Goal: Transaction & Acquisition: Subscribe to service/newsletter

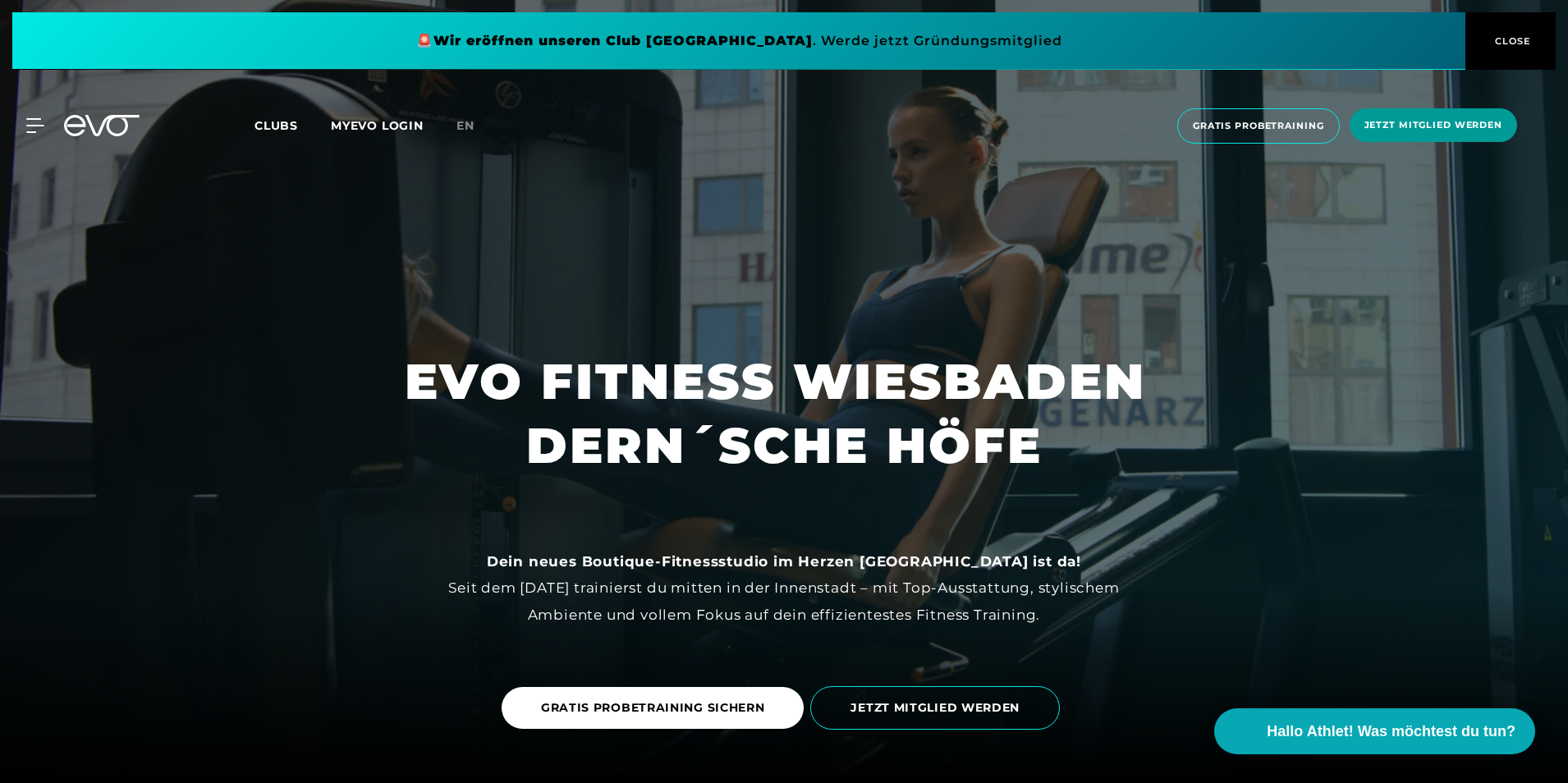
click at [1406, 121] on span "Jetzt Mitglied werden" at bounding box center [1432, 125] width 138 height 14
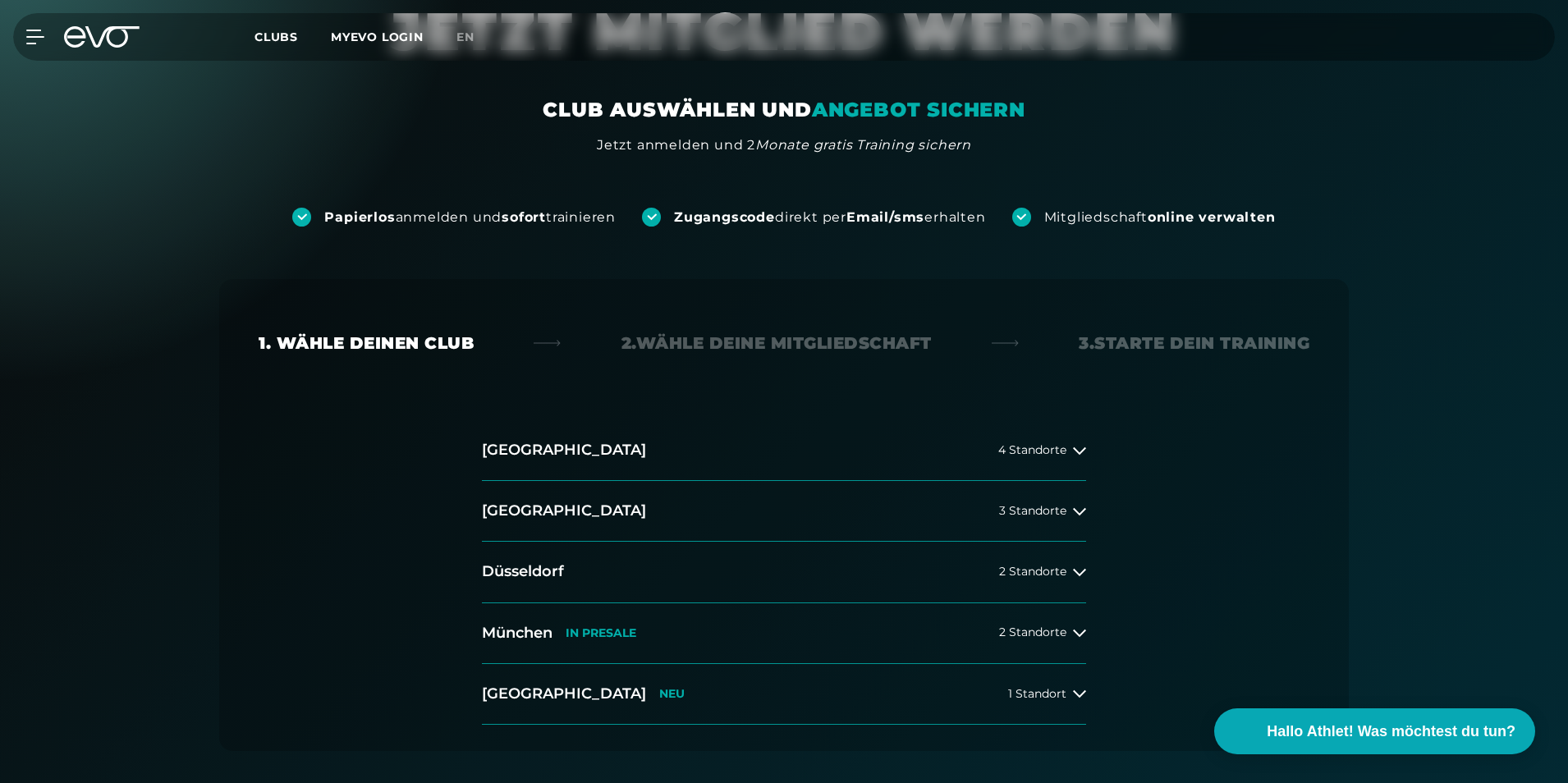
scroll to position [164, 0]
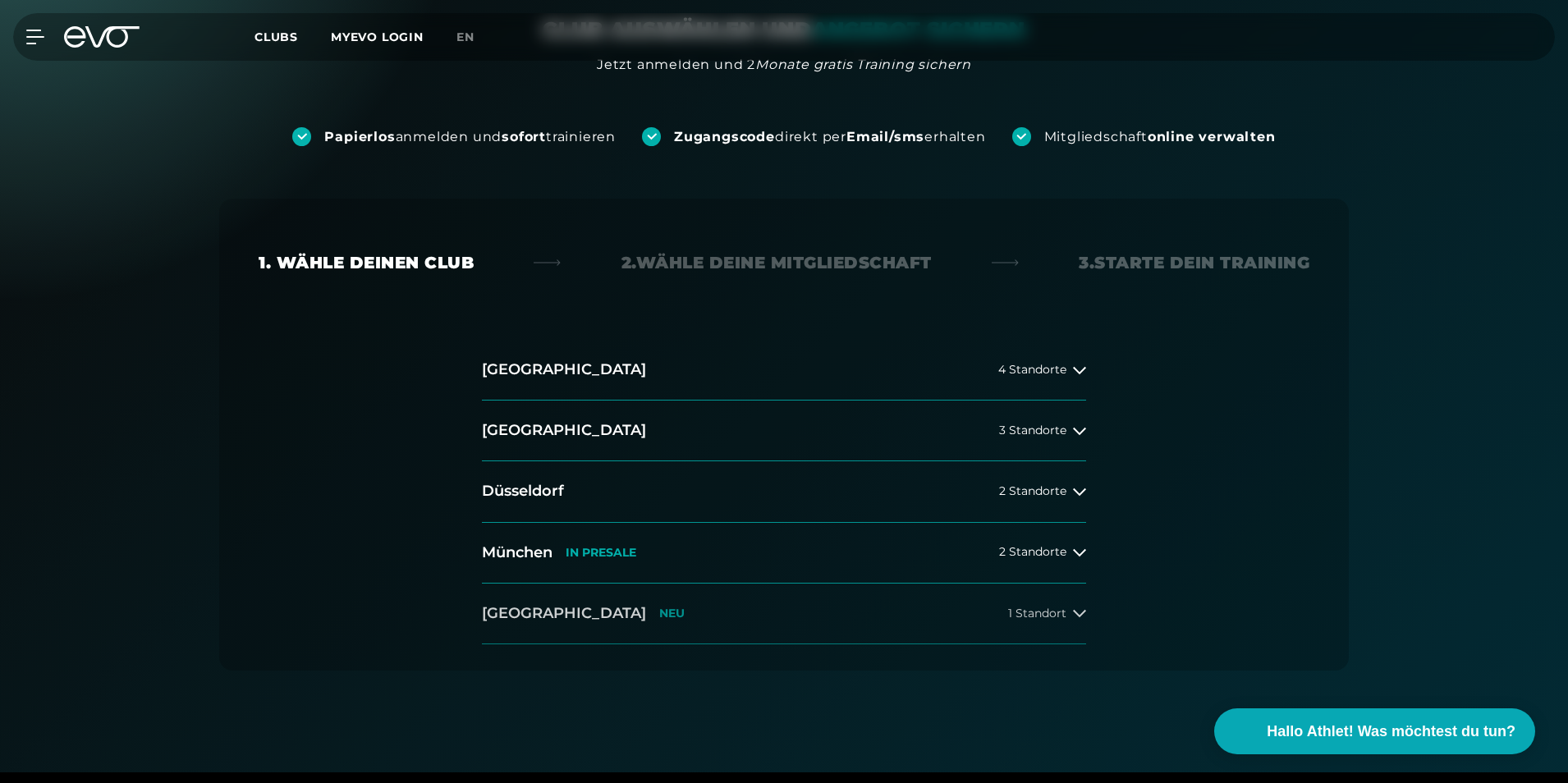
click at [1061, 614] on span "1 Standort" at bounding box center [1037, 614] width 58 height 13
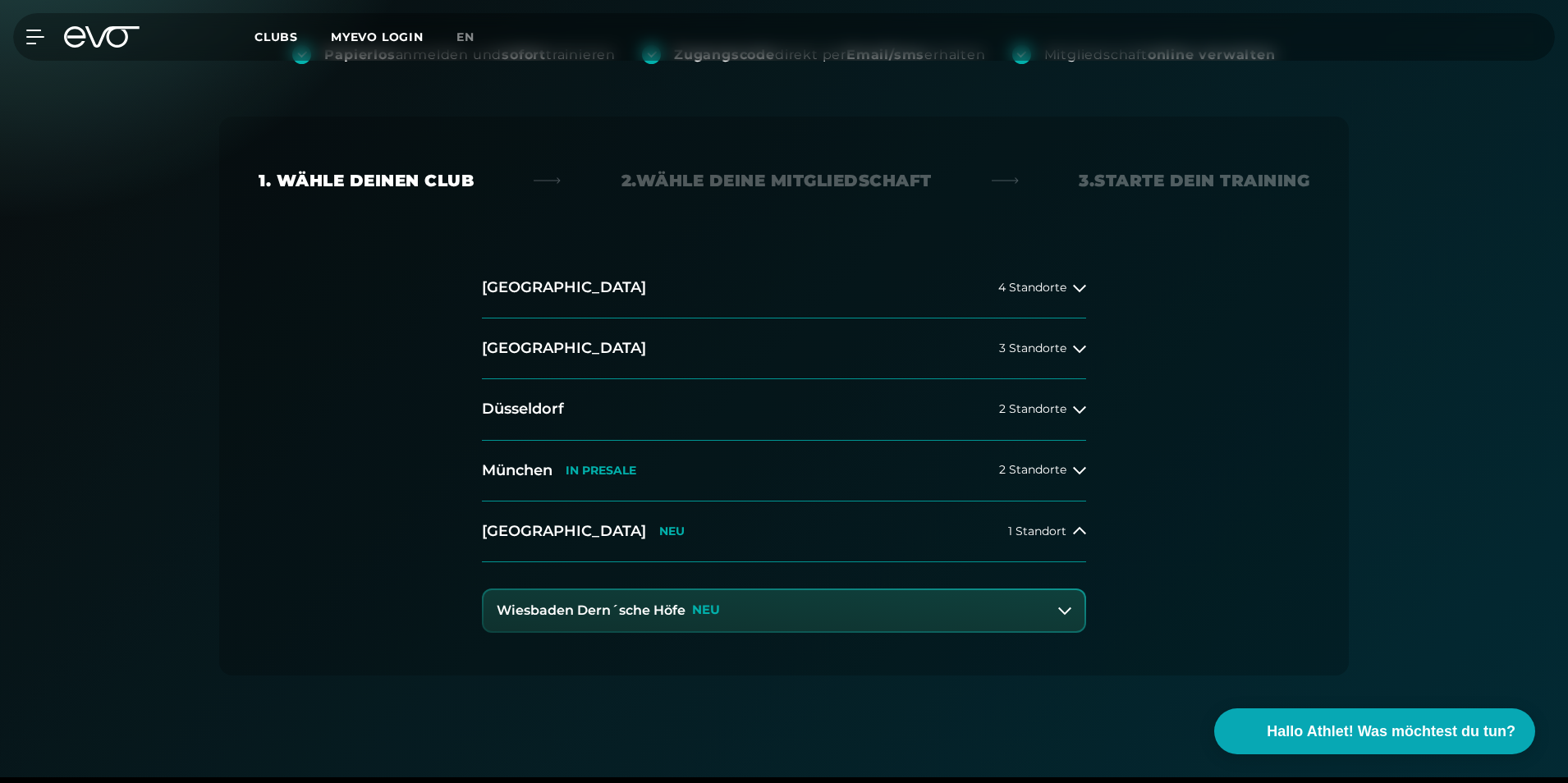
click at [873, 603] on button "Wiesbaden Dern´sche Höfe NEU" at bounding box center [784, 611] width 601 height 41
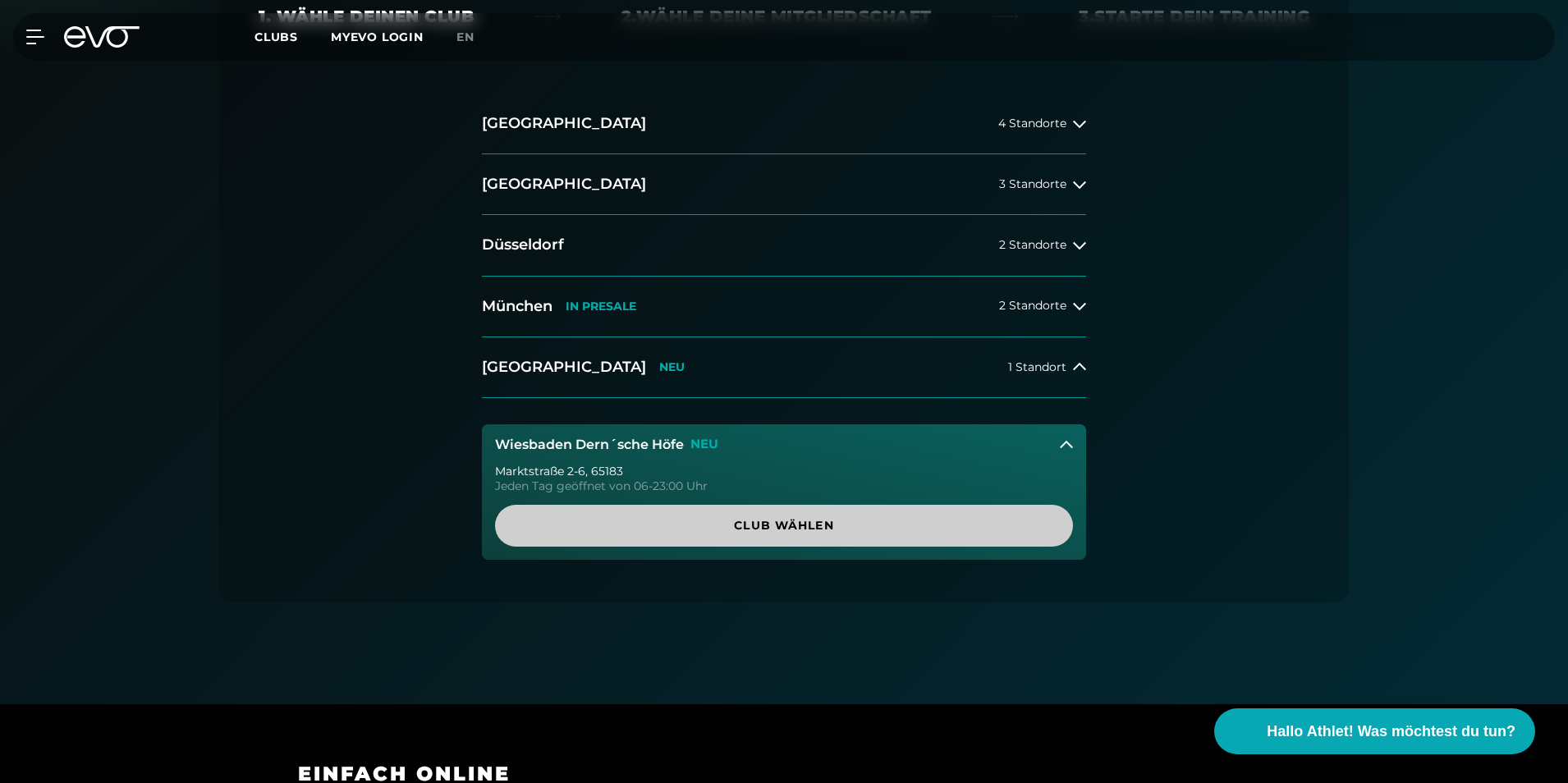
click at [797, 525] on span "Club wählen" at bounding box center [784, 525] width 499 height 17
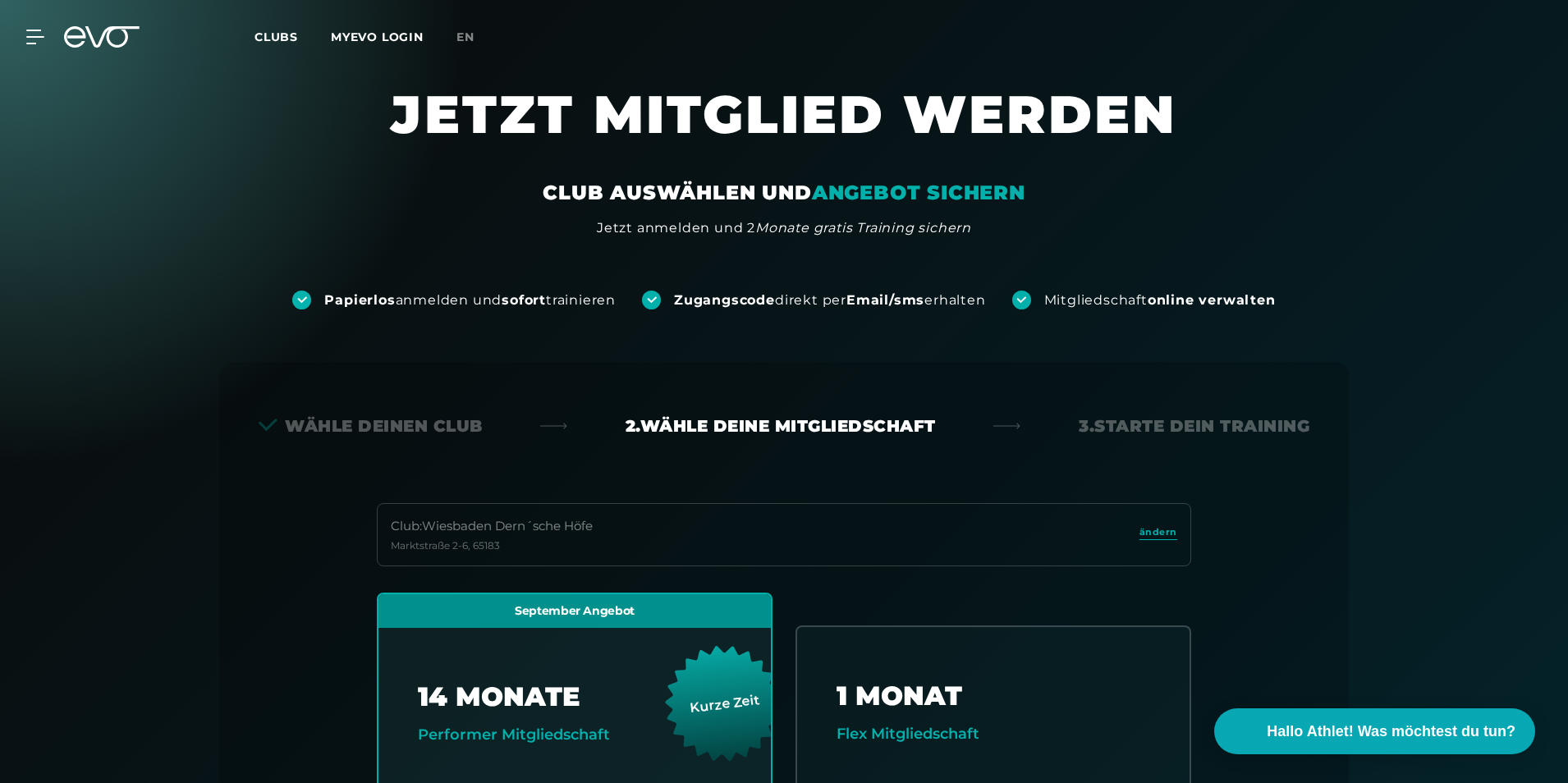
scroll to position [0, 0]
click at [32, 35] on icon at bounding box center [38, 36] width 24 height 14
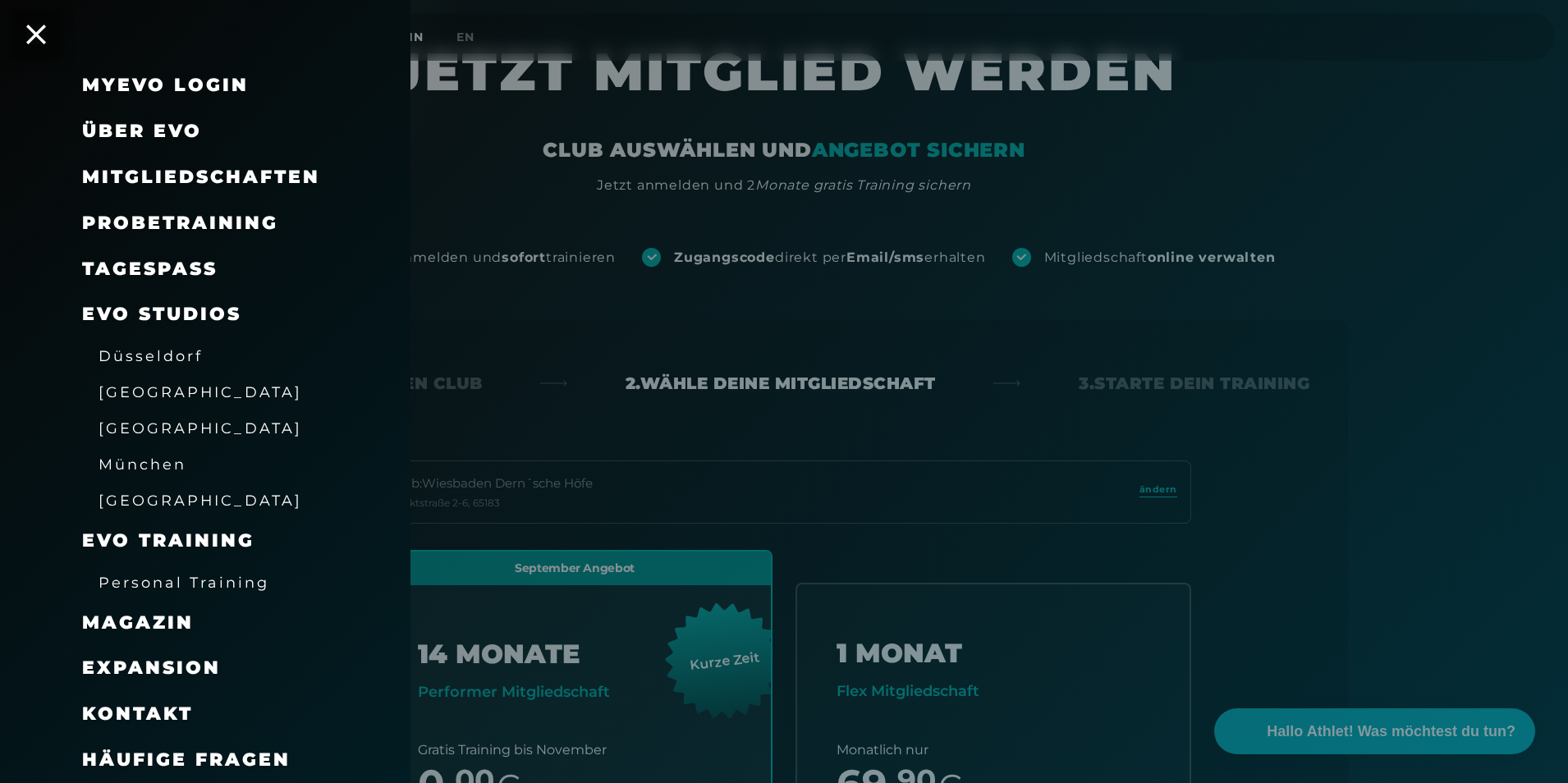
scroll to position [82, 0]
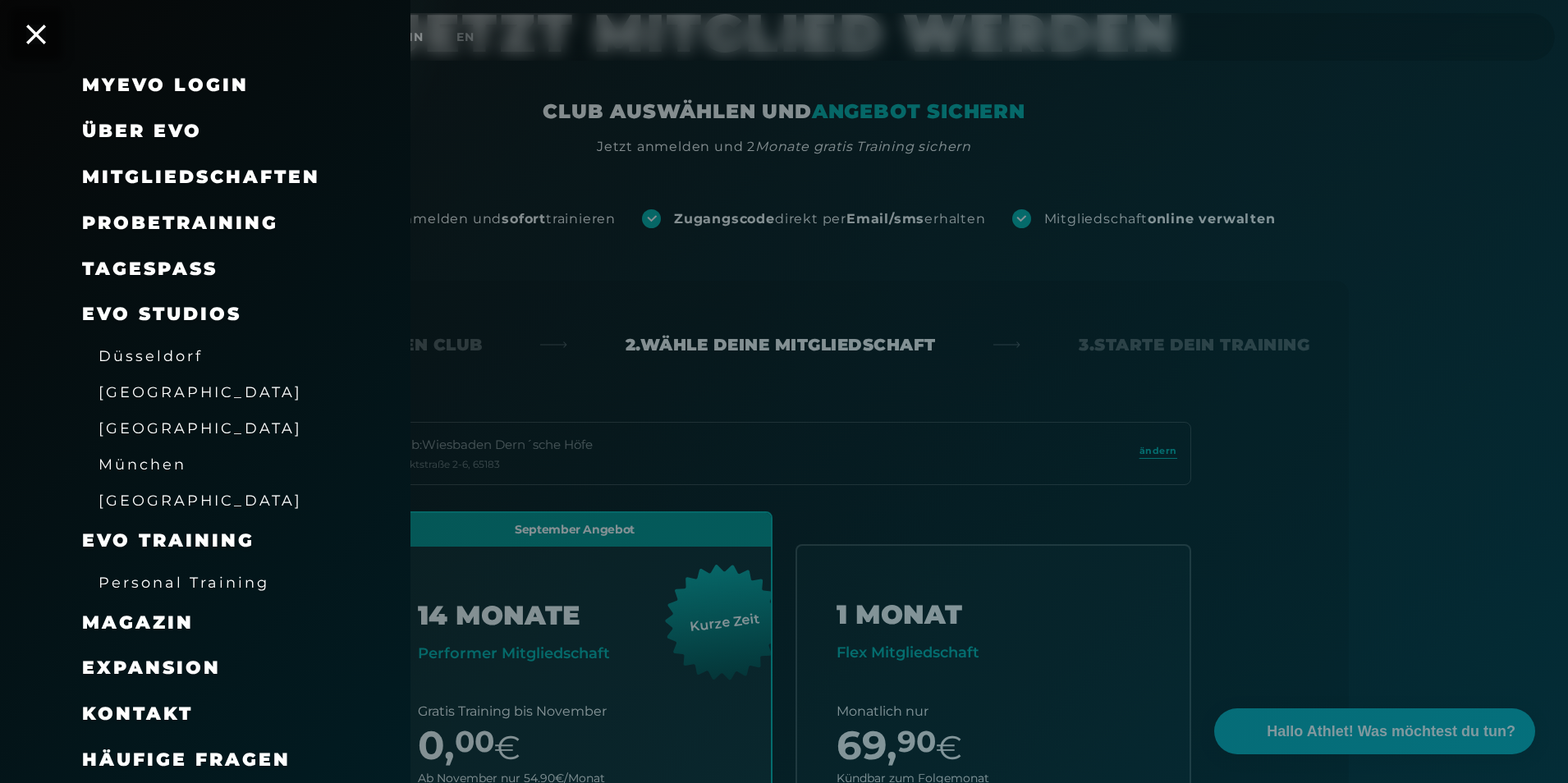
click at [213, 174] on span "Mitgliedschaften" at bounding box center [201, 177] width 238 height 22
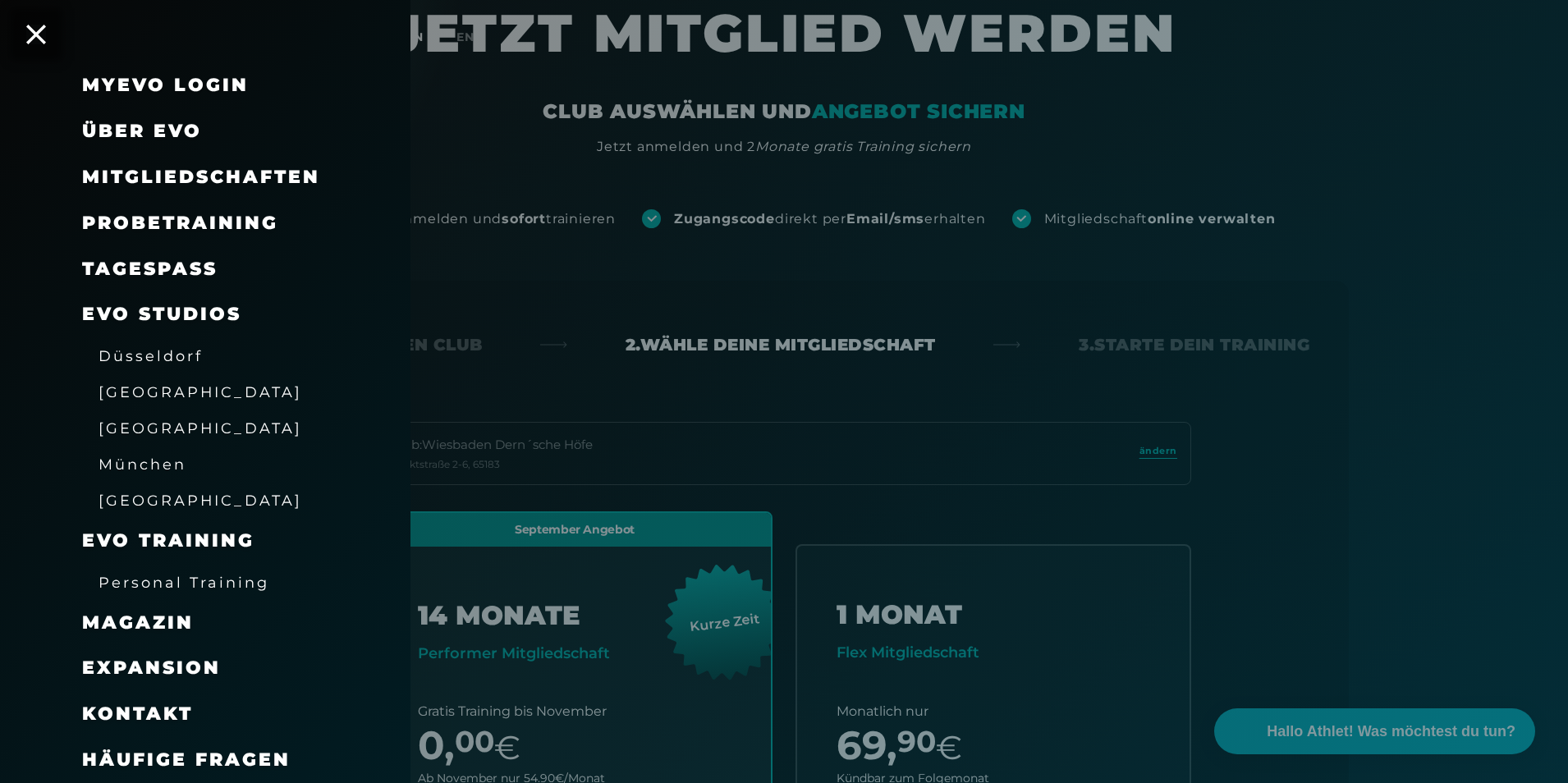
scroll to position [0, 0]
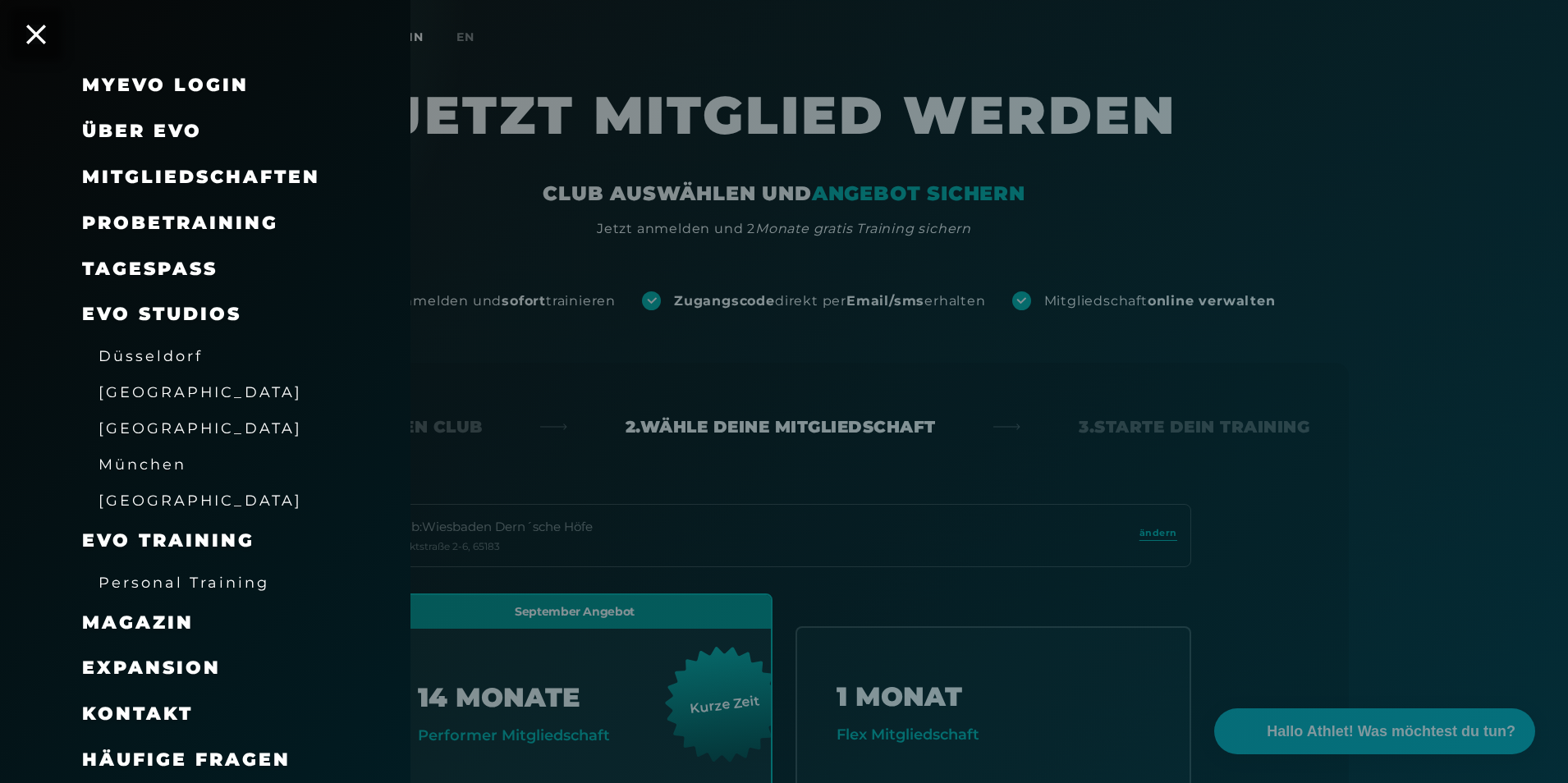
click at [208, 177] on span "Mitgliedschaften" at bounding box center [201, 177] width 238 height 22
click at [793, 460] on div at bounding box center [784, 392] width 1568 height 783
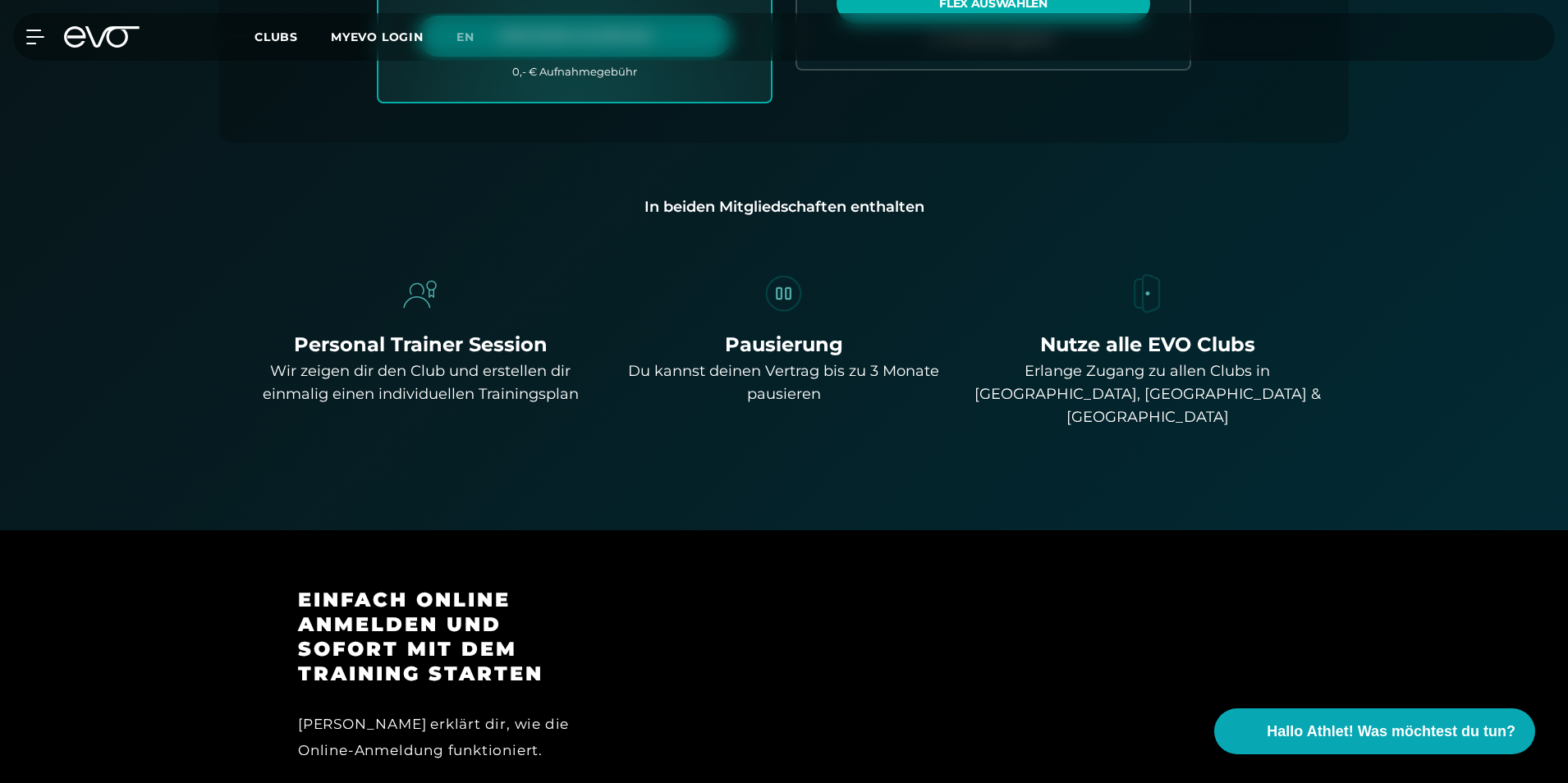
scroll to position [1313, 0]
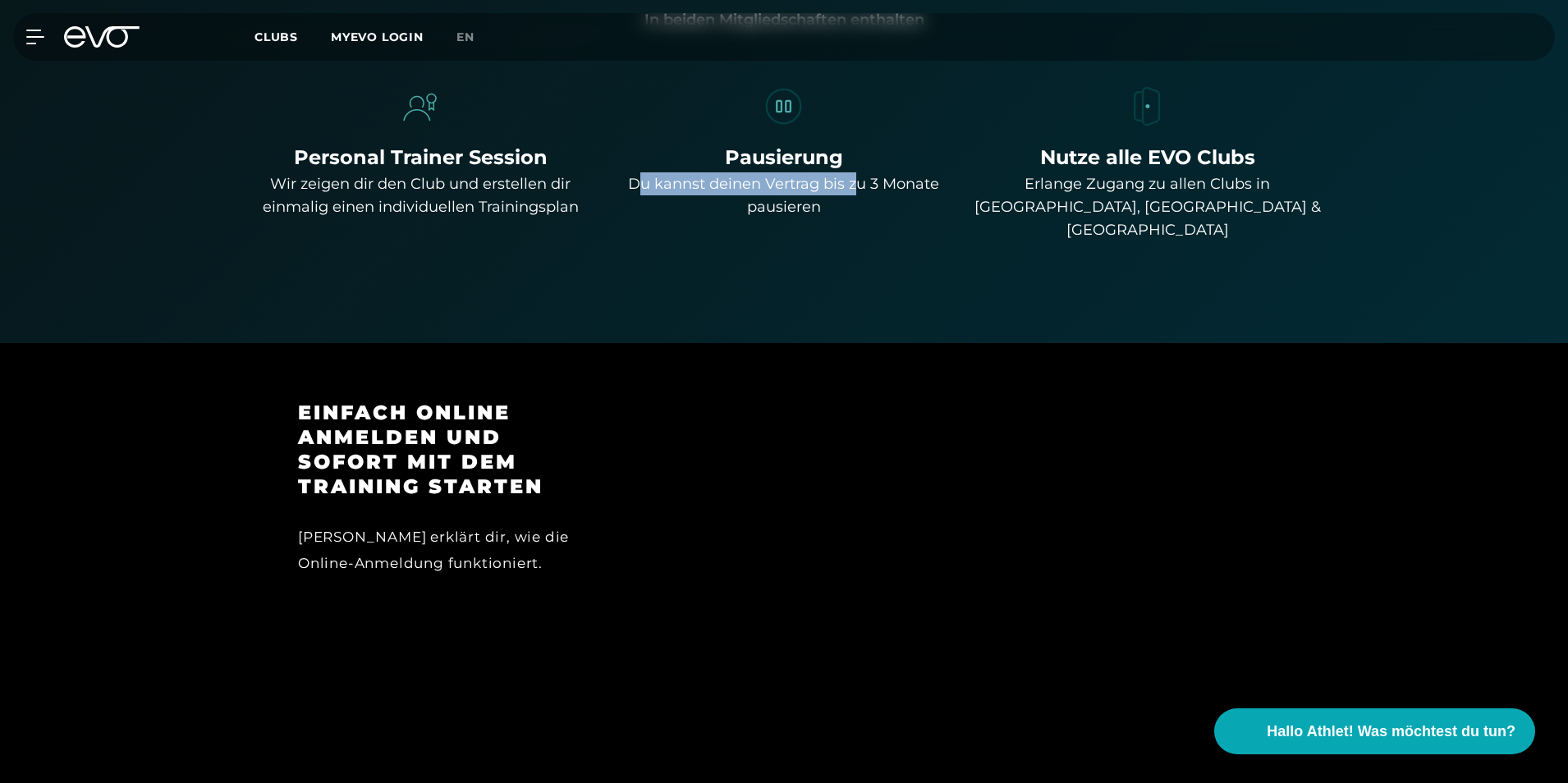
drag, startPoint x: 637, startPoint y: 177, endPoint x: 850, endPoint y: 182, distance: 213.1
click at [850, 182] on div "Du kannst deinen Vertrag bis zu 3 Monate pausieren" at bounding box center [784, 195] width 351 height 46
drag, startPoint x: 850, startPoint y: 182, endPoint x: 755, endPoint y: 212, distance: 99.6
click at [770, 212] on div "Du kannst deinen Vertrag bis zu 3 Monate pausieren" at bounding box center [784, 195] width 351 height 46
drag, startPoint x: 634, startPoint y: 177, endPoint x: 906, endPoint y: 185, distance: 272.1
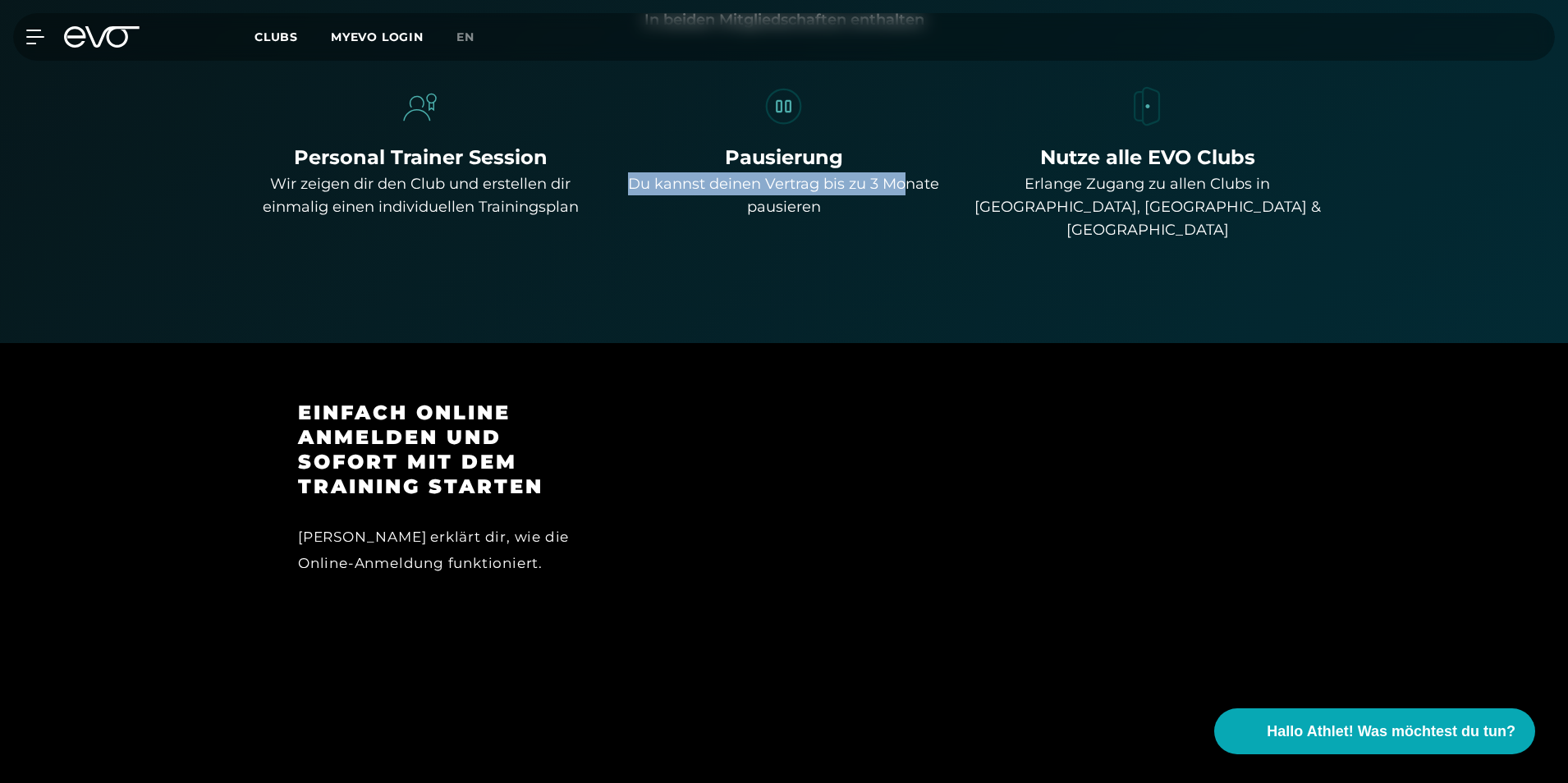
click at [906, 185] on div "Du kannst deinen Vertrag bis zu 3 Monate pausieren" at bounding box center [784, 195] width 351 height 46
drag, startPoint x: 906, startPoint y: 185, endPoint x: 834, endPoint y: 210, distance: 76.2
click at [867, 212] on div "Du kannst deinen Vertrag bis zu 3 Monate pausieren" at bounding box center [784, 195] width 351 height 46
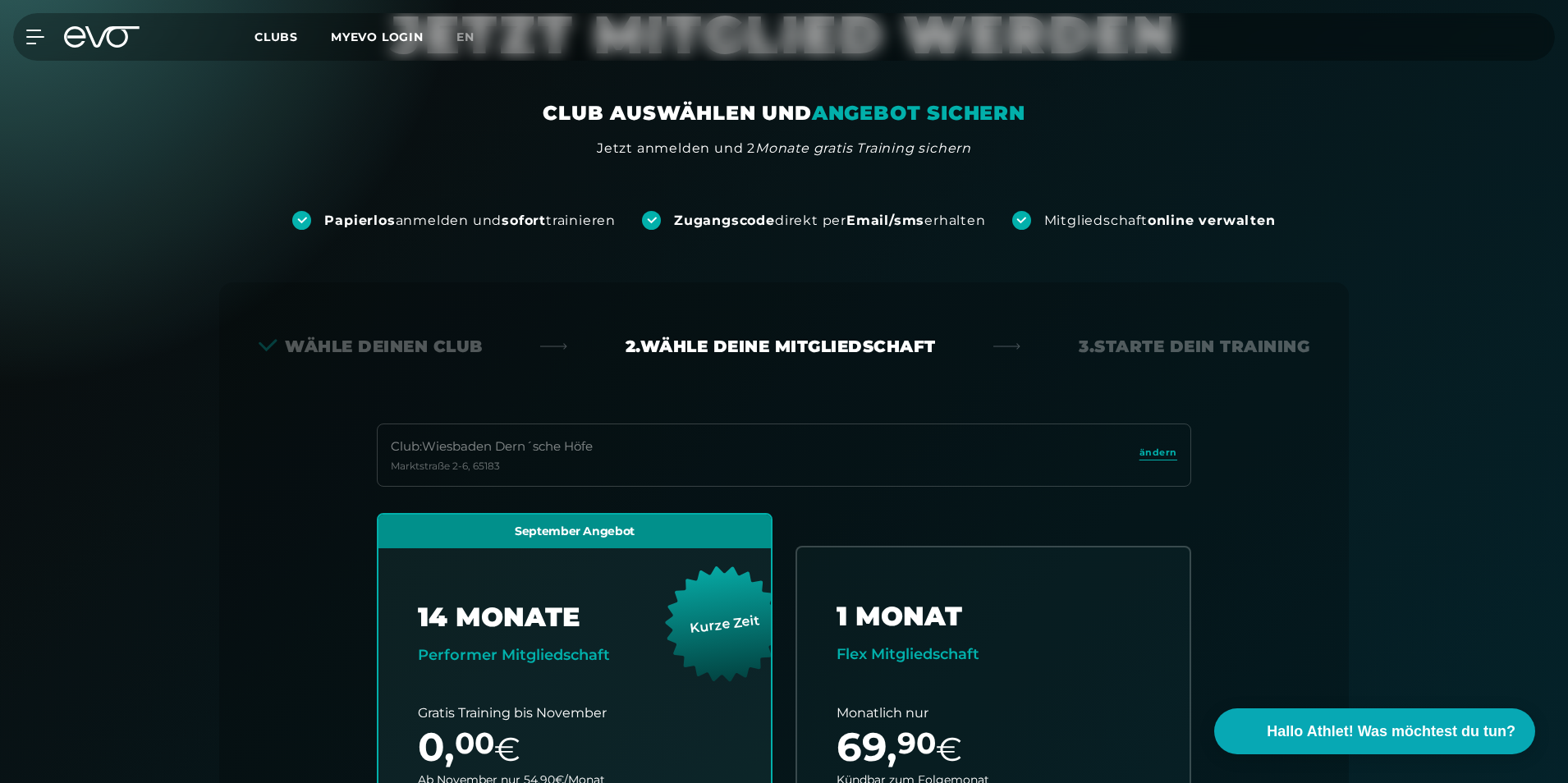
scroll to position [0, 0]
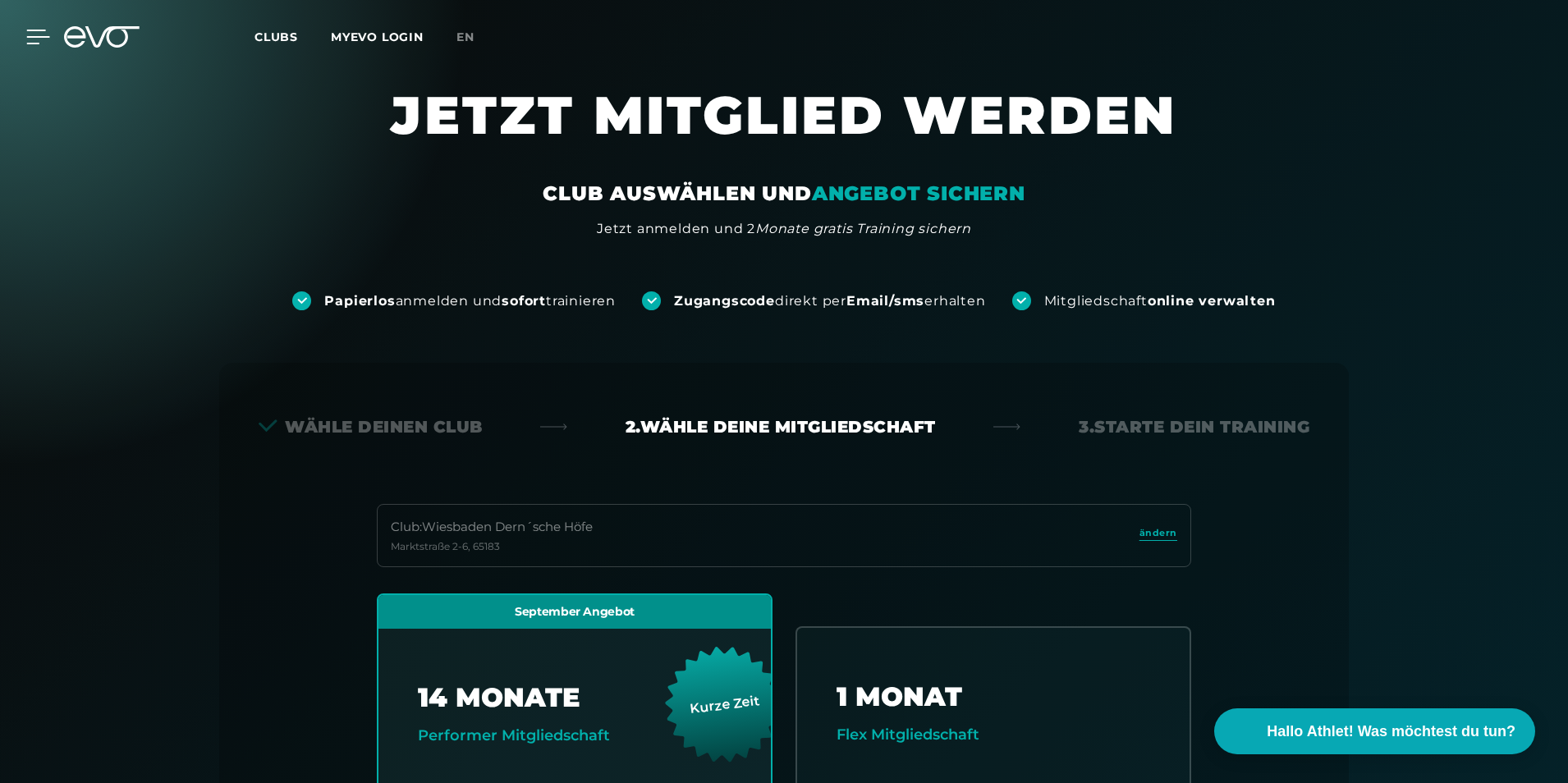
click at [39, 31] on icon at bounding box center [38, 37] width 23 height 14
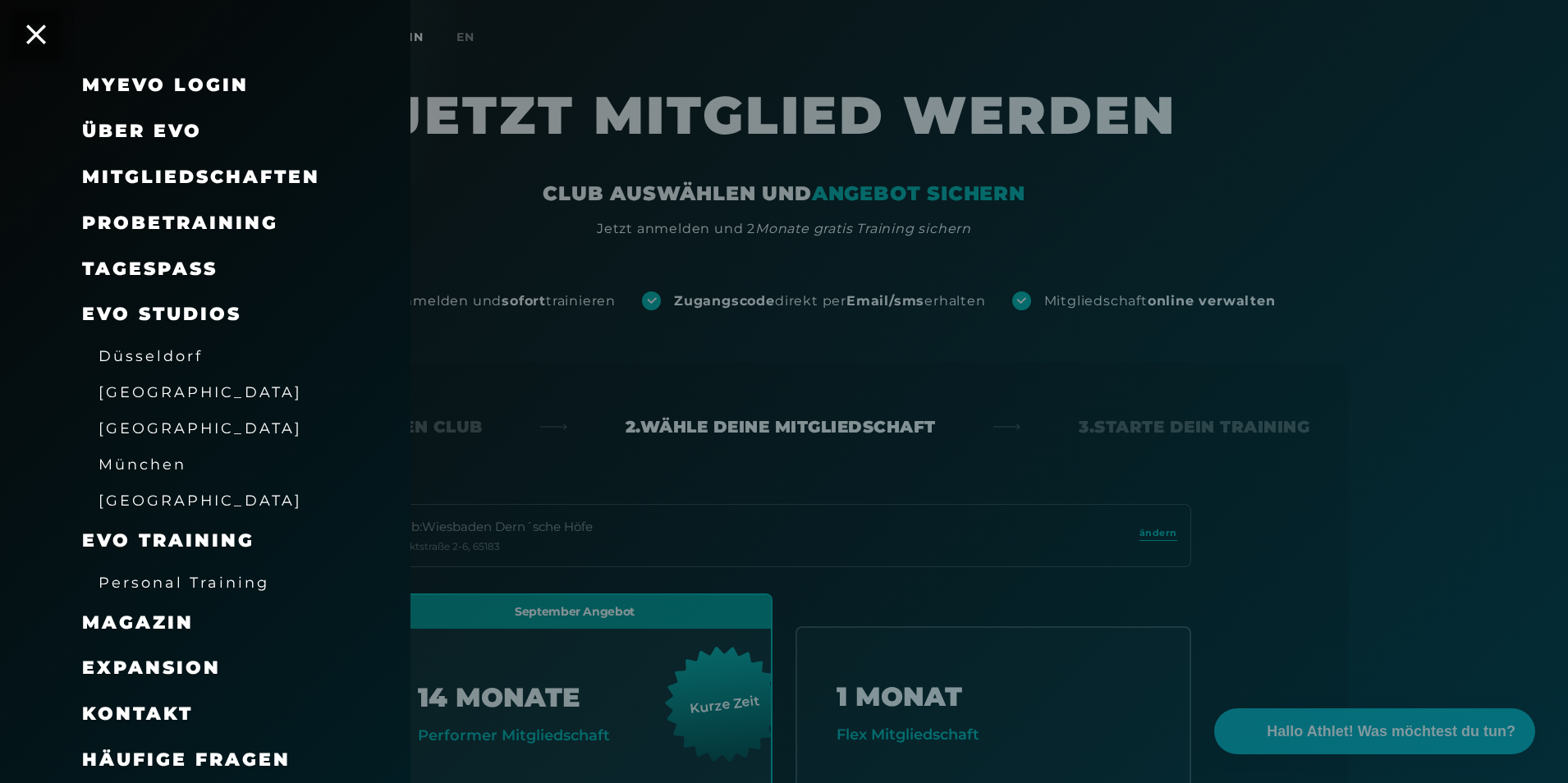
click at [160, 498] on span "[GEOGRAPHIC_DATA]" at bounding box center [200, 500] width 203 height 17
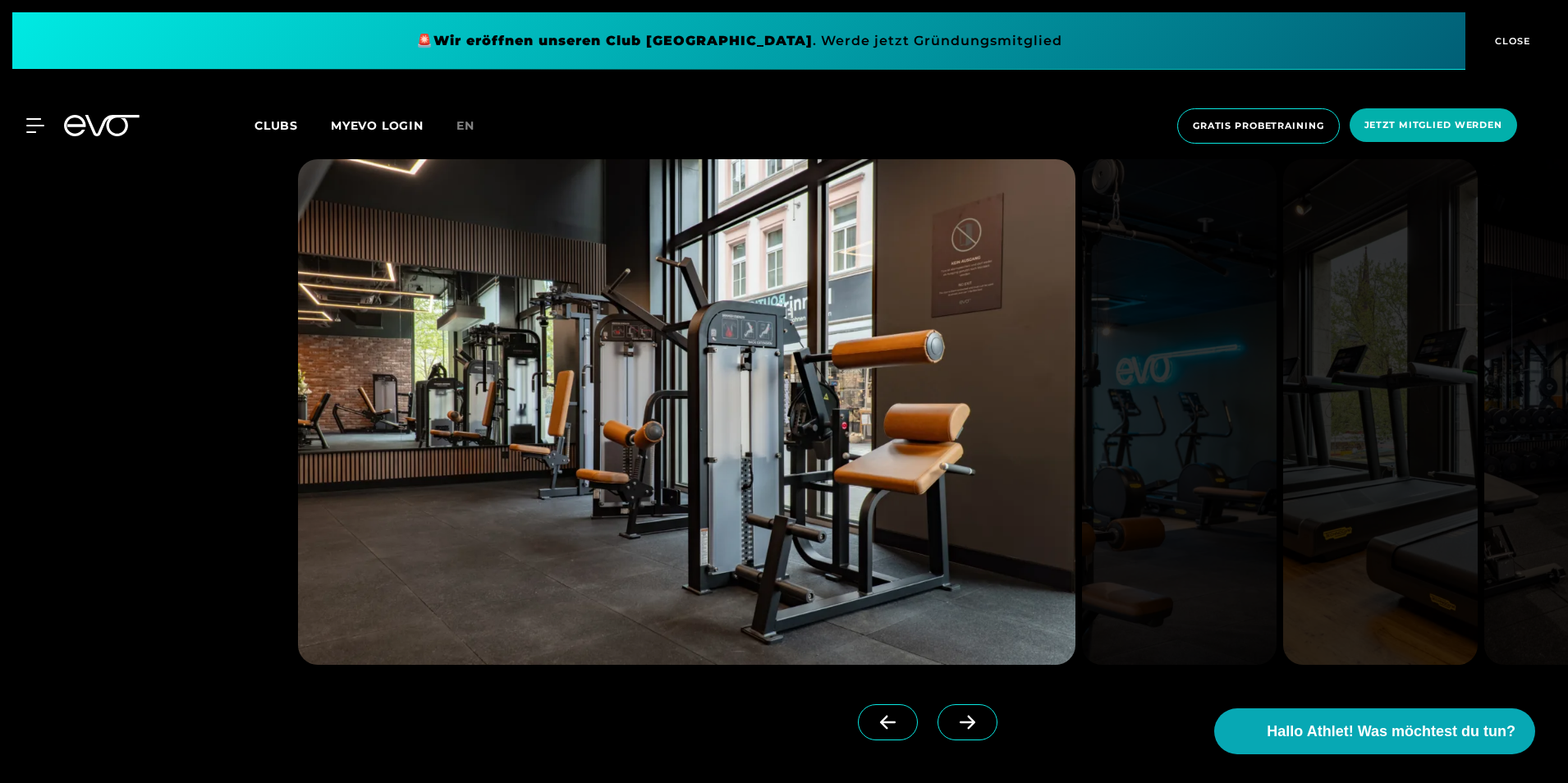
scroll to position [1970, 0]
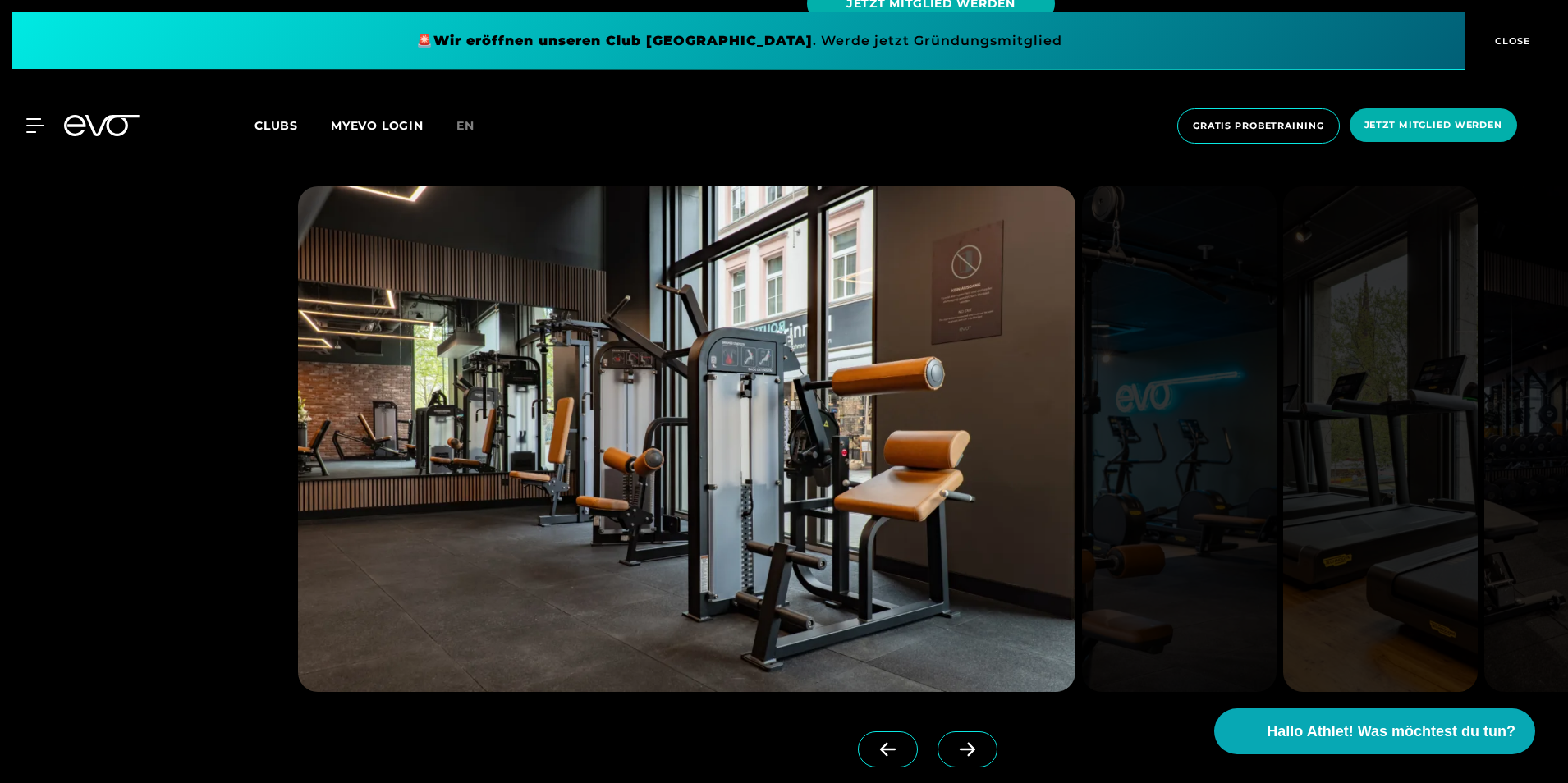
click at [953, 749] on icon at bounding box center [967, 749] width 29 height 14
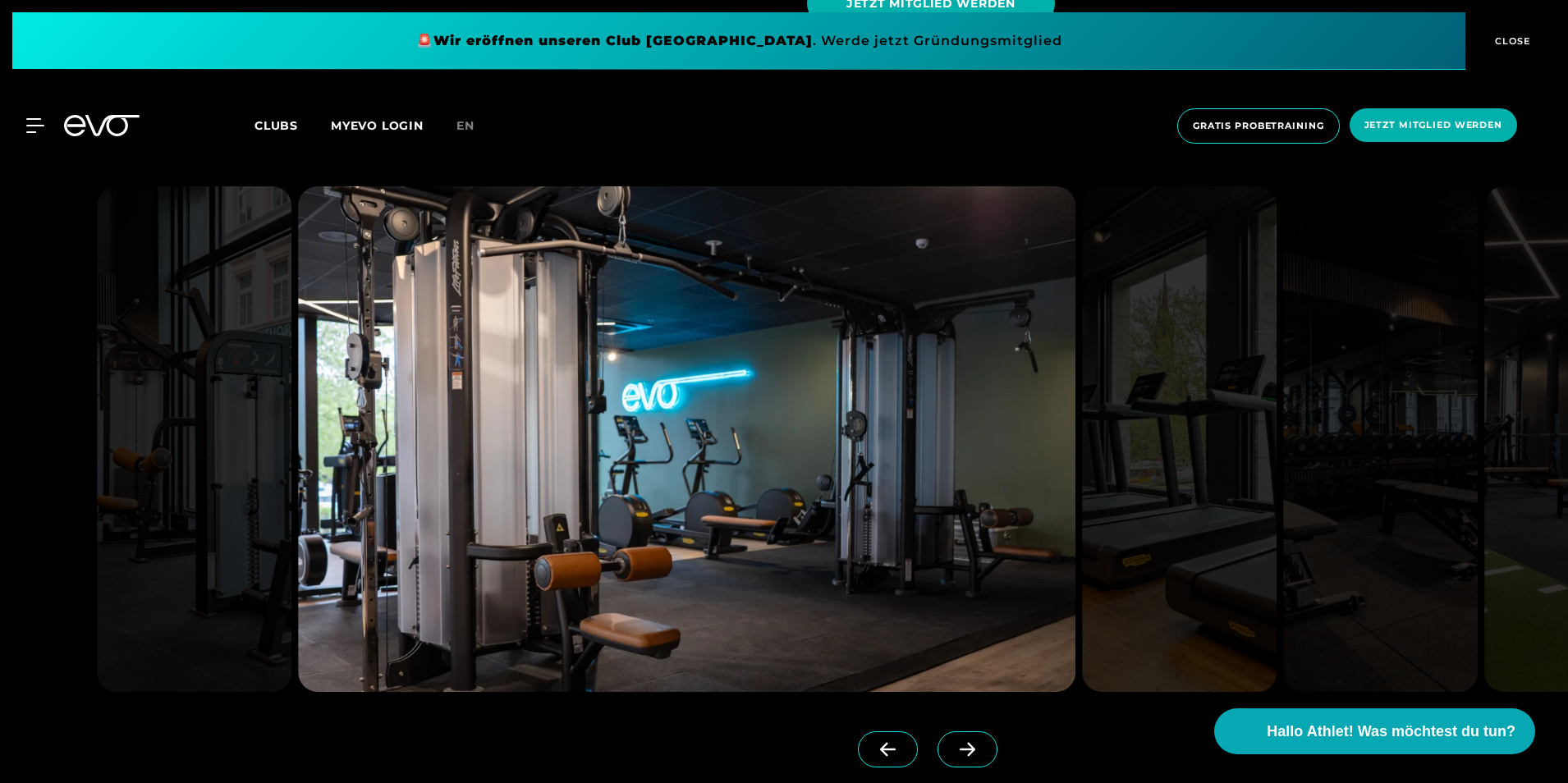
click at [953, 752] on icon at bounding box center [967, 749] width 29 height 14
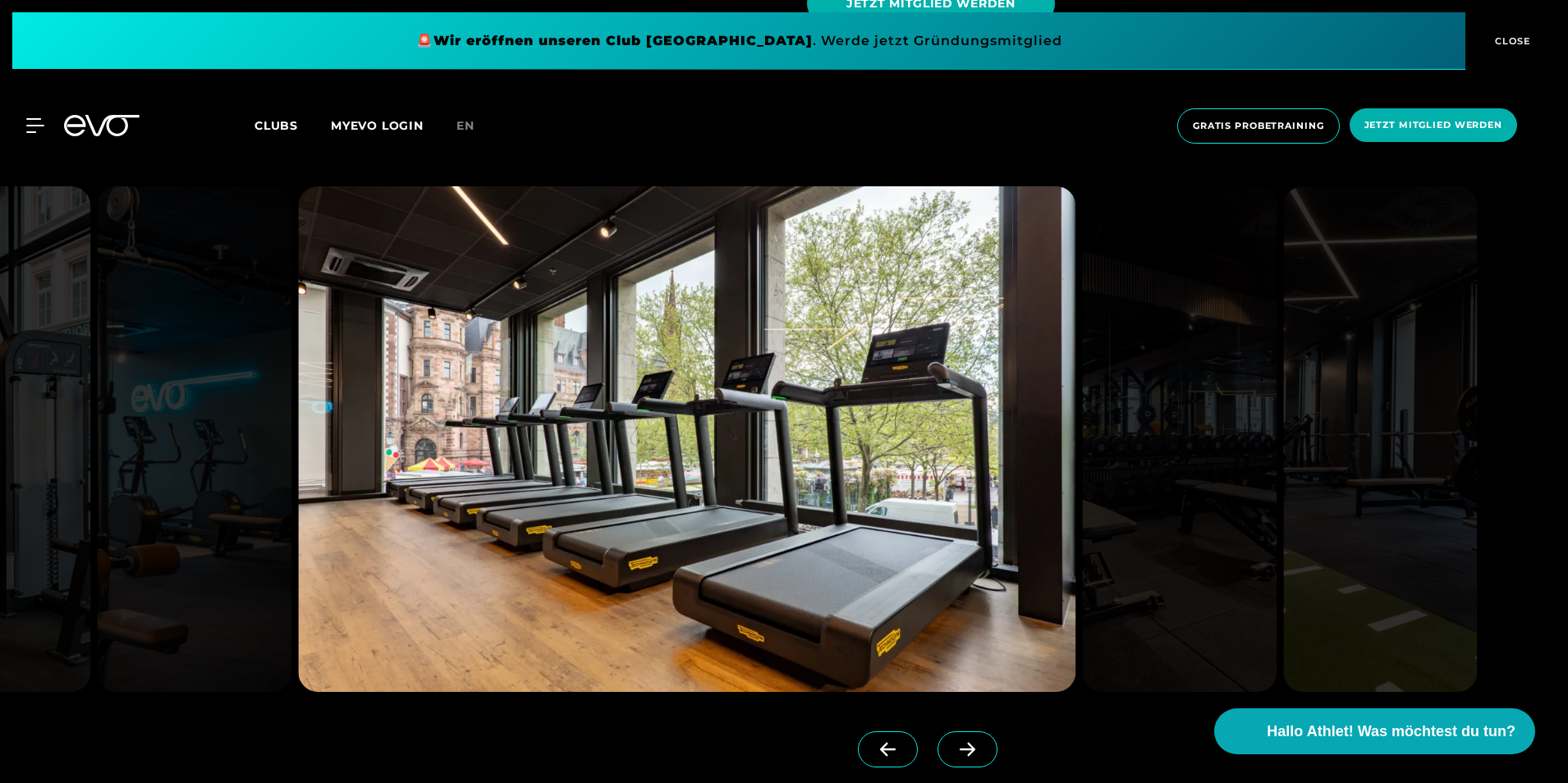
click at [953, 744] on icon at bounding box center [967, 749] width 29 height 14
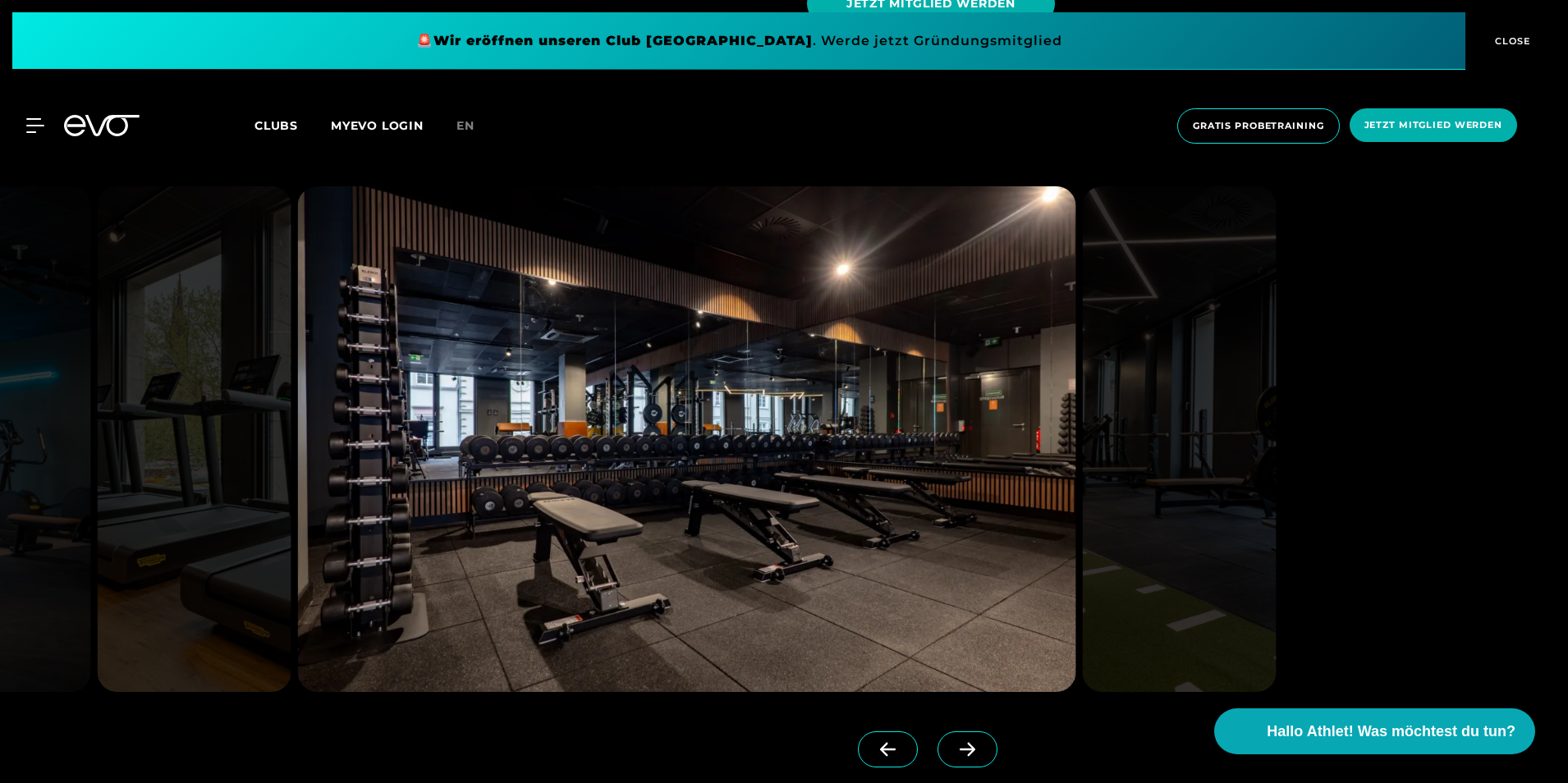
click at [955, 751] on icon at bounding box center [967, 749] width 29 height 14
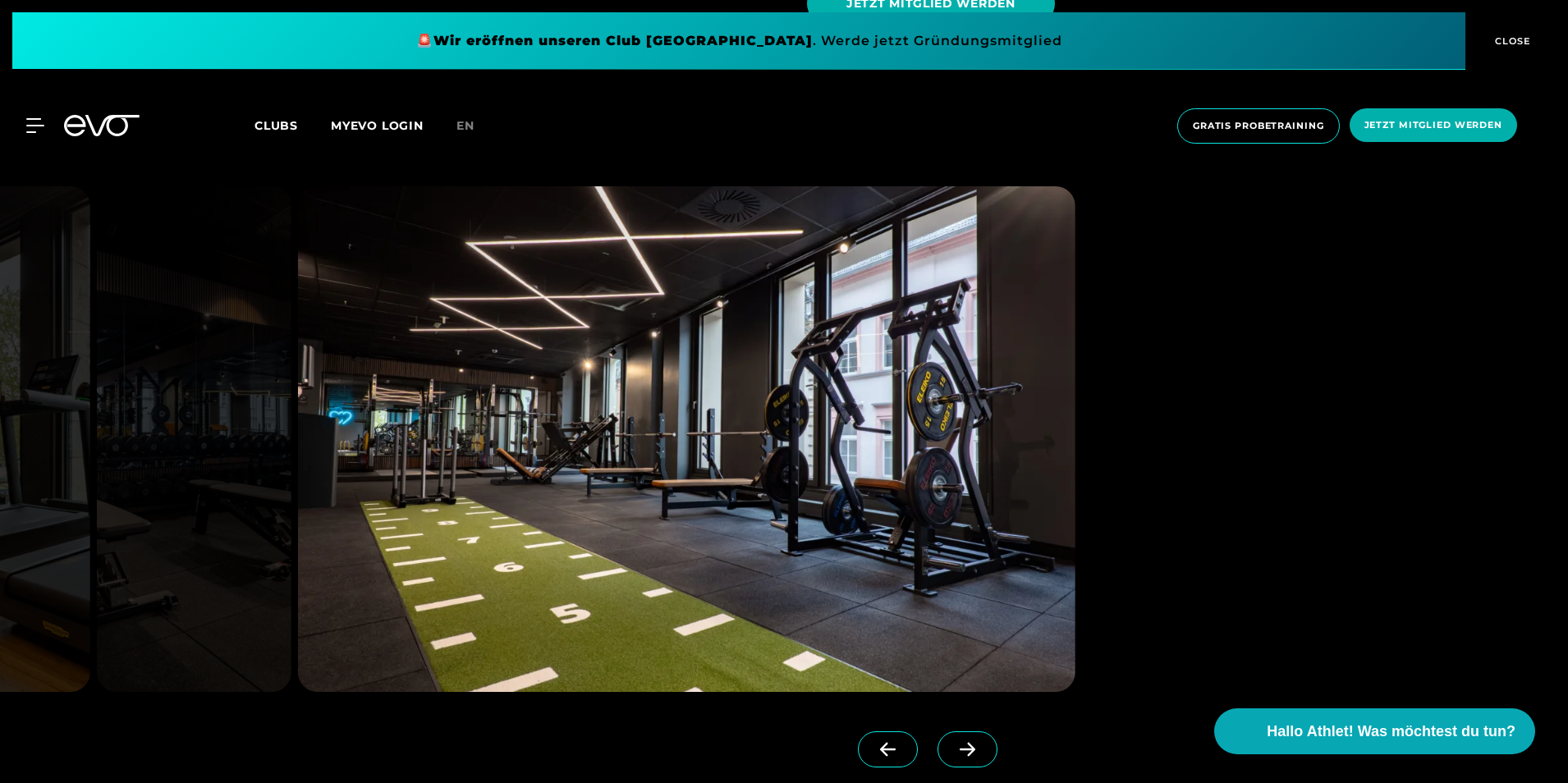
click at [955, 751] on icon at bounding box center [967, 749] width 29 height 14
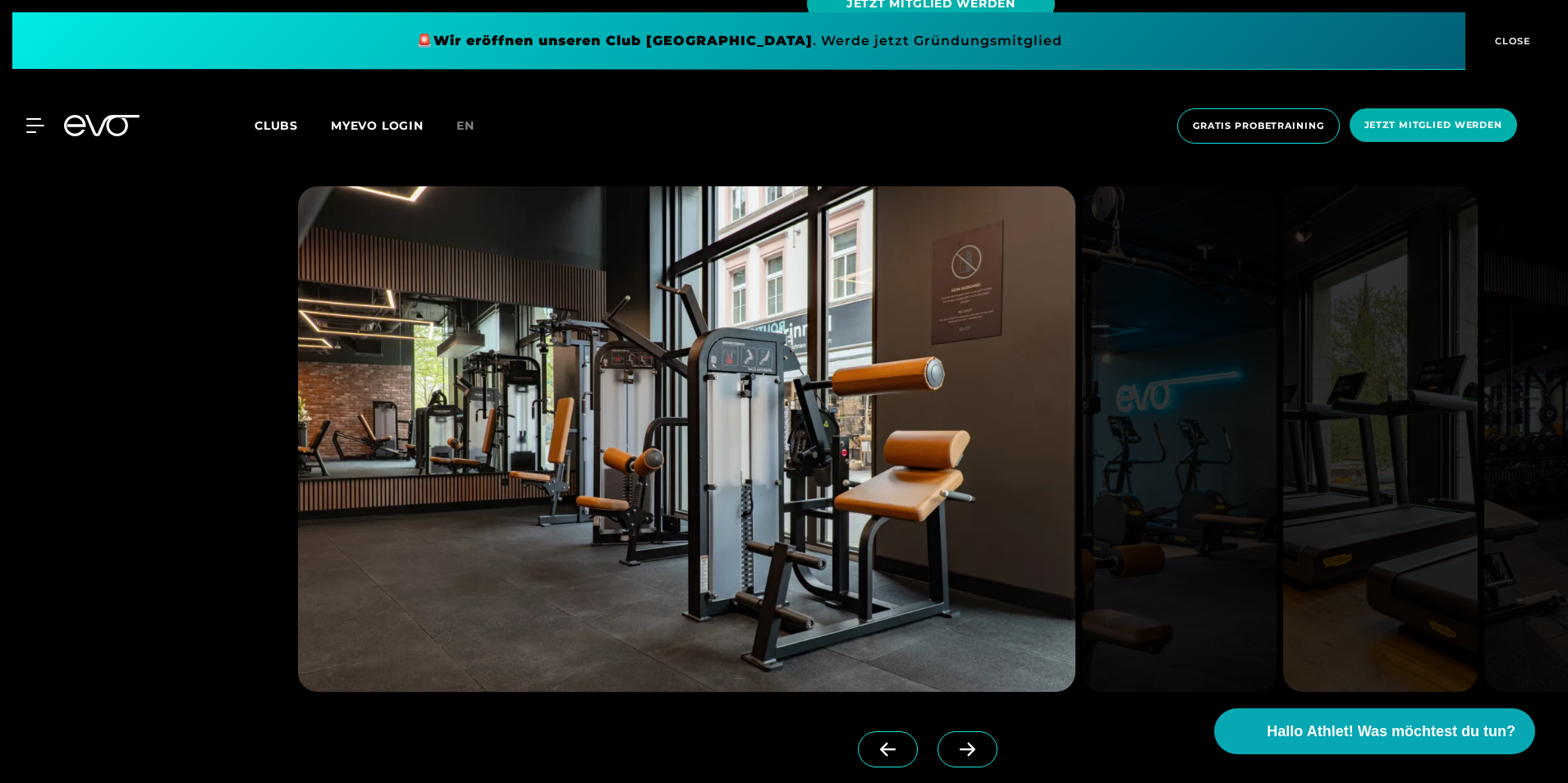
click at [938, 741] on span at bounding box center [967, 749] width 60 height 36
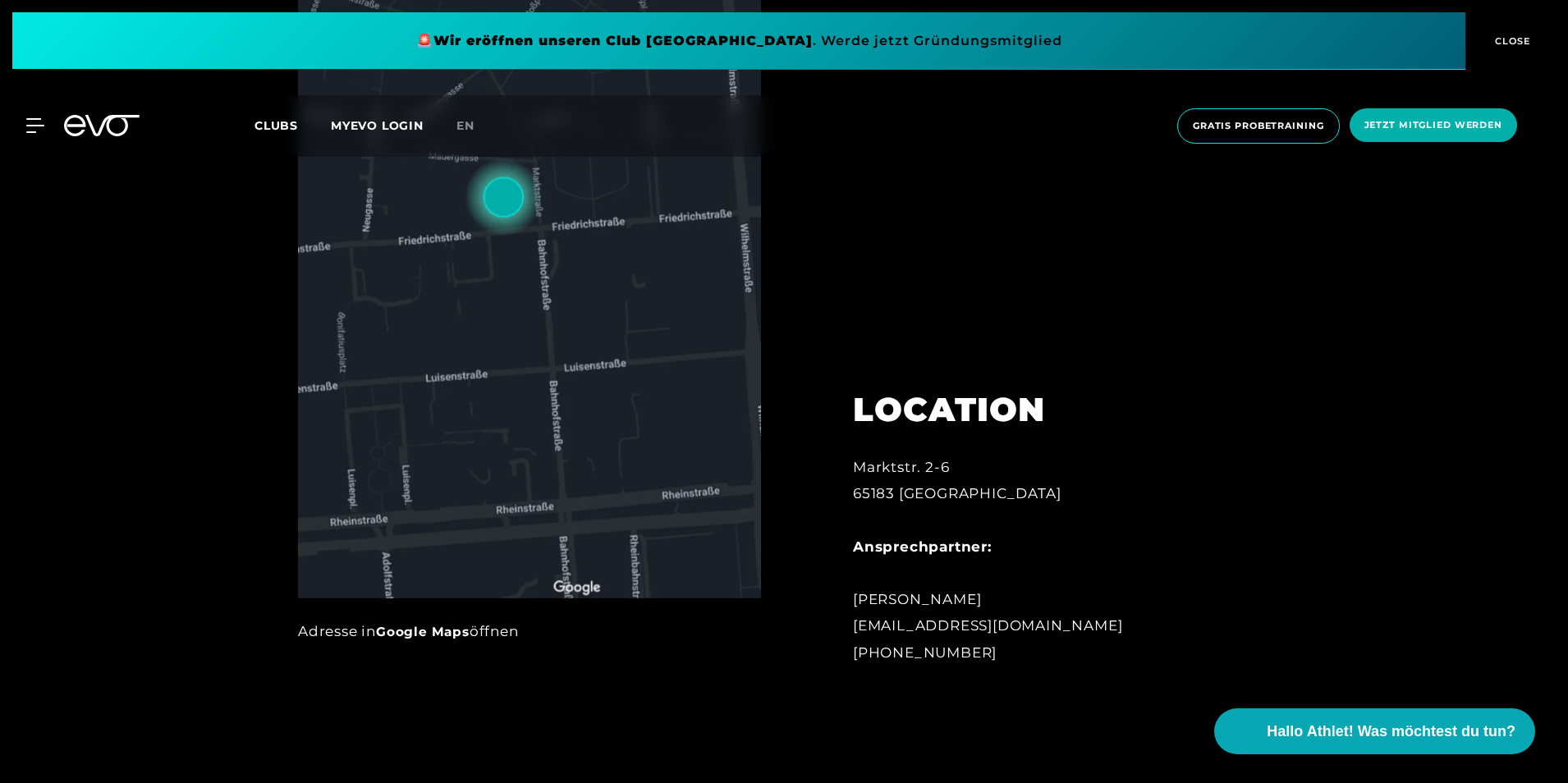
scroll to position [903, 0]
